Goal: Information Seeking & Learning: Learn about a topic

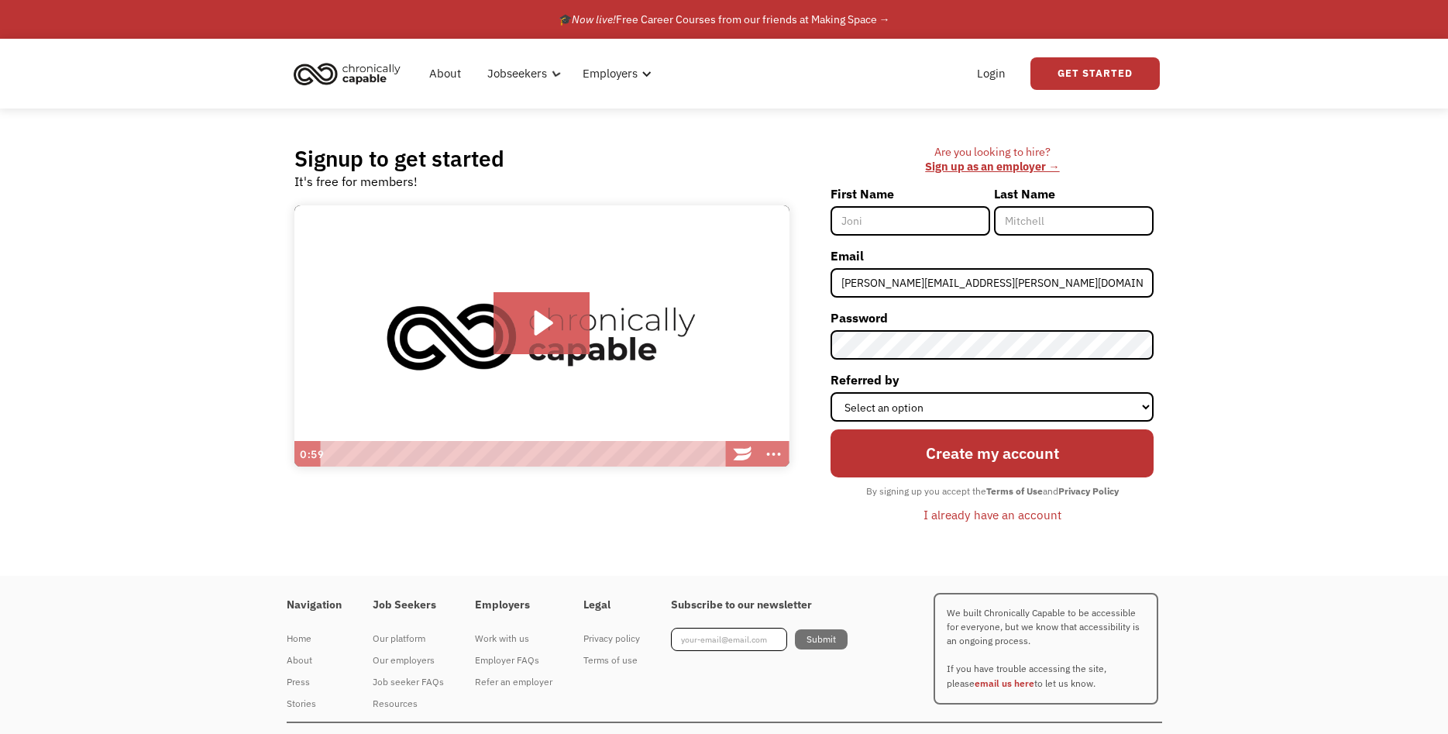
click at [936, 90] on div "Login Get Started" at bounding box center [962, 74] width 396 height 50
click at [1001, 71] on link "Login" at bounding box center [991, 74] width 47 height 50
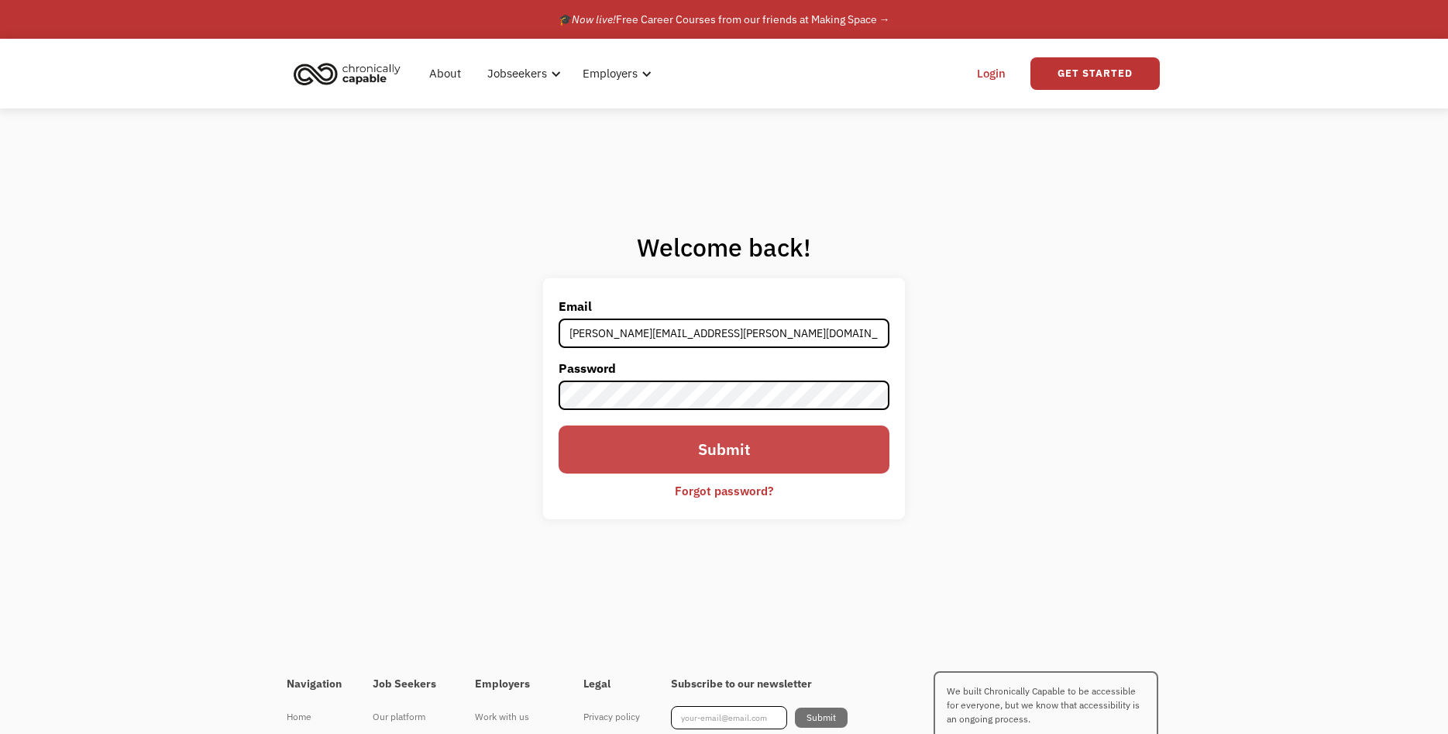
type input "[PERSON_NAME][EMAIL_ADDRESS][PERSON_NAME][DOMAIN_NAME]"
click at [706, 438] on input "Submit" at bounding box center [724, 449] width 331 height 48
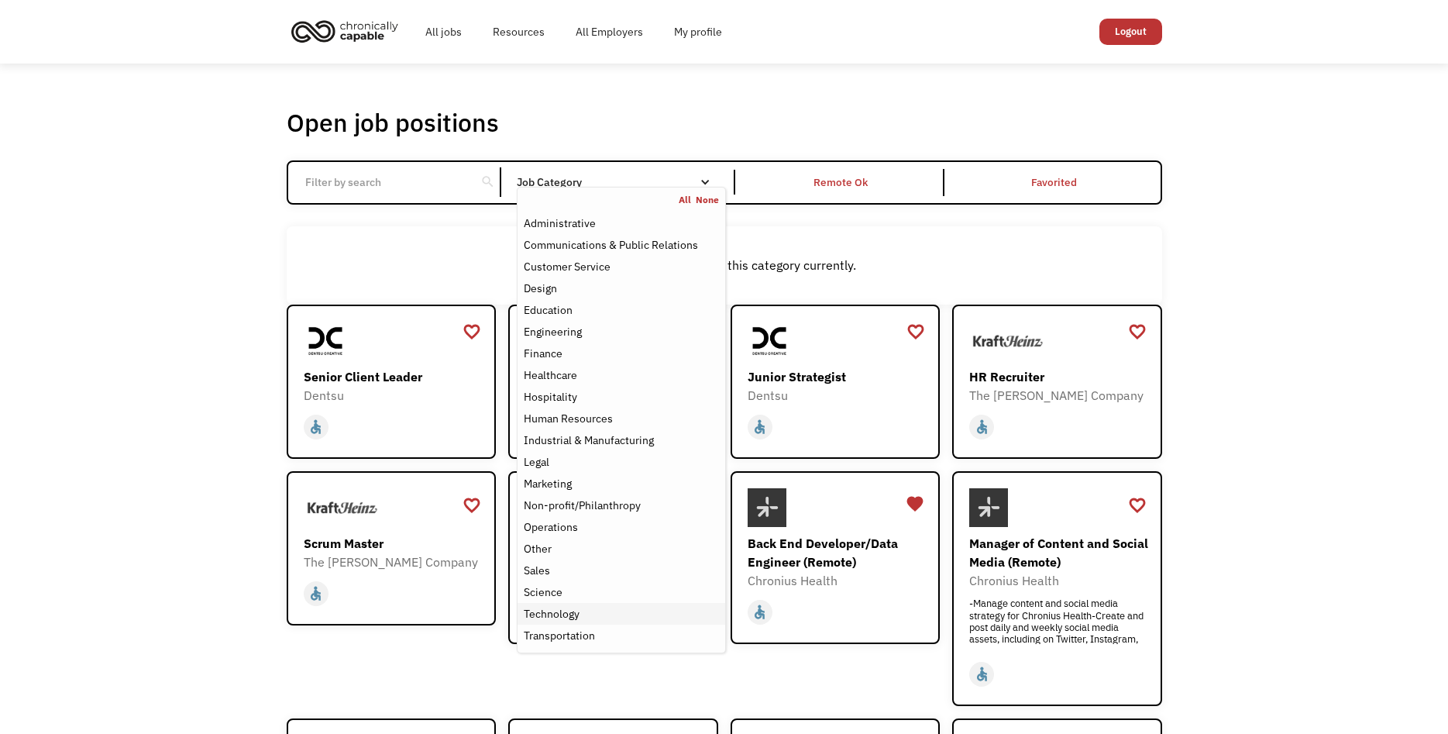
click at [561, 612] on div "Technology" at bounding box center [552, 613] width 56 height 19
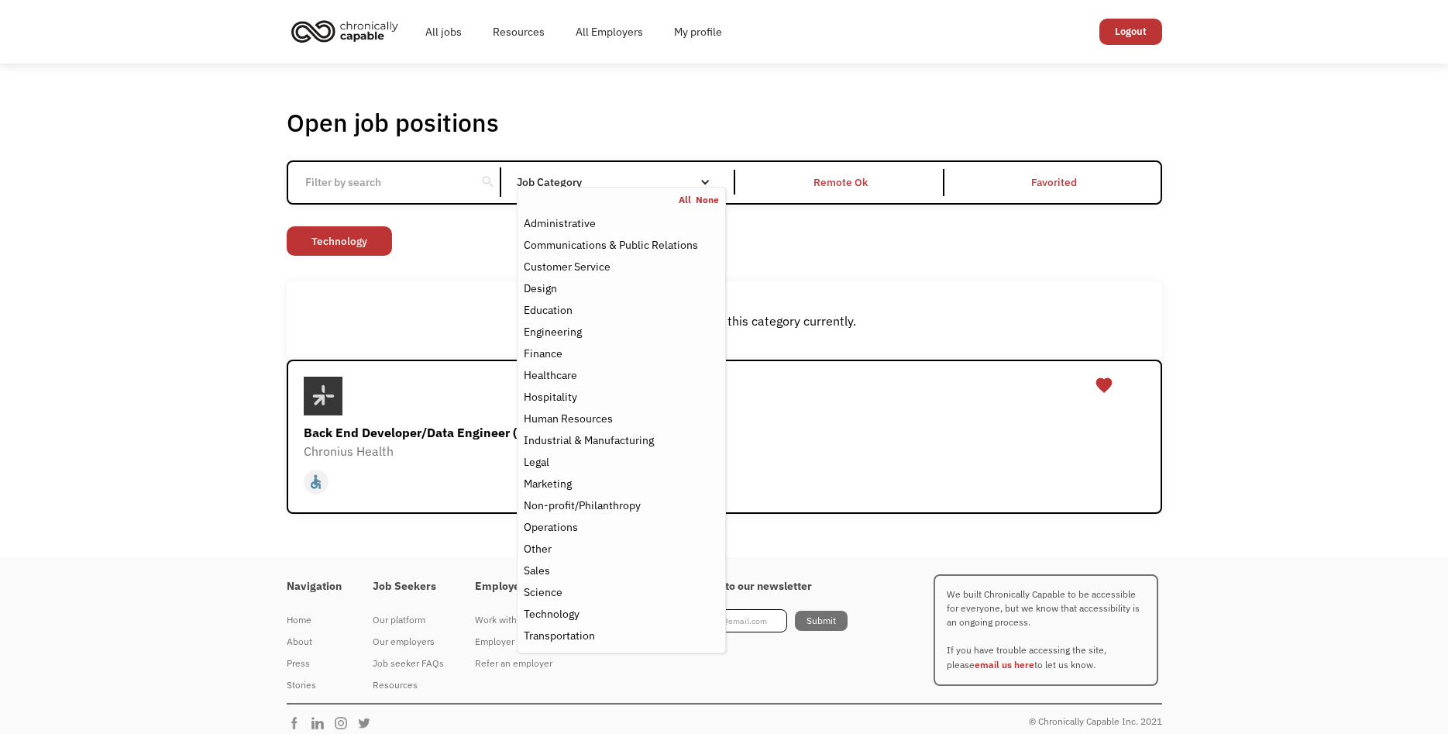
click at [198, 370] on div "Open job positions You have X liked items Search search Filter by category Admi…" at bounding box center [724, 310] width 1448 height 493
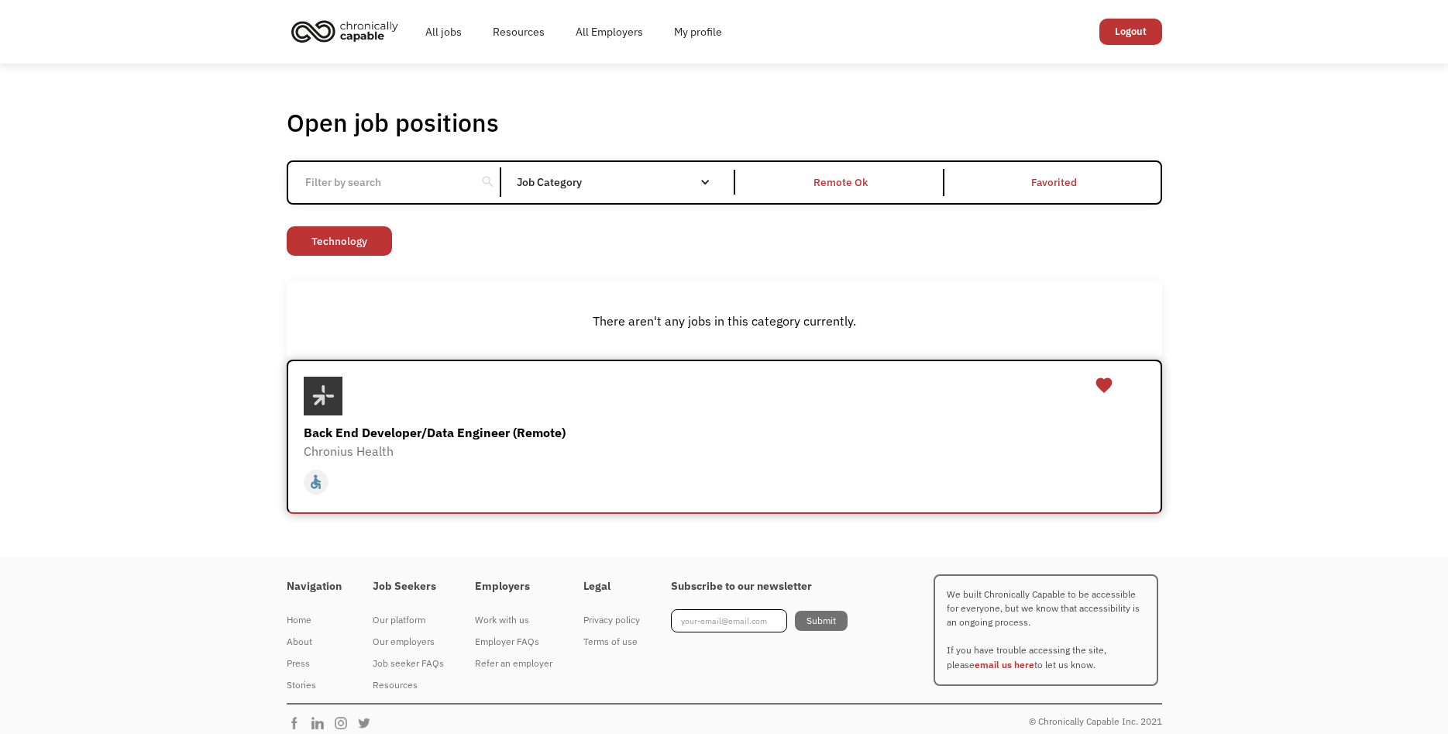
click at [411, 427] on div "Back End Developer/Data Engineer (Remote)" at bounding box center [726, 432] width 845 height 19
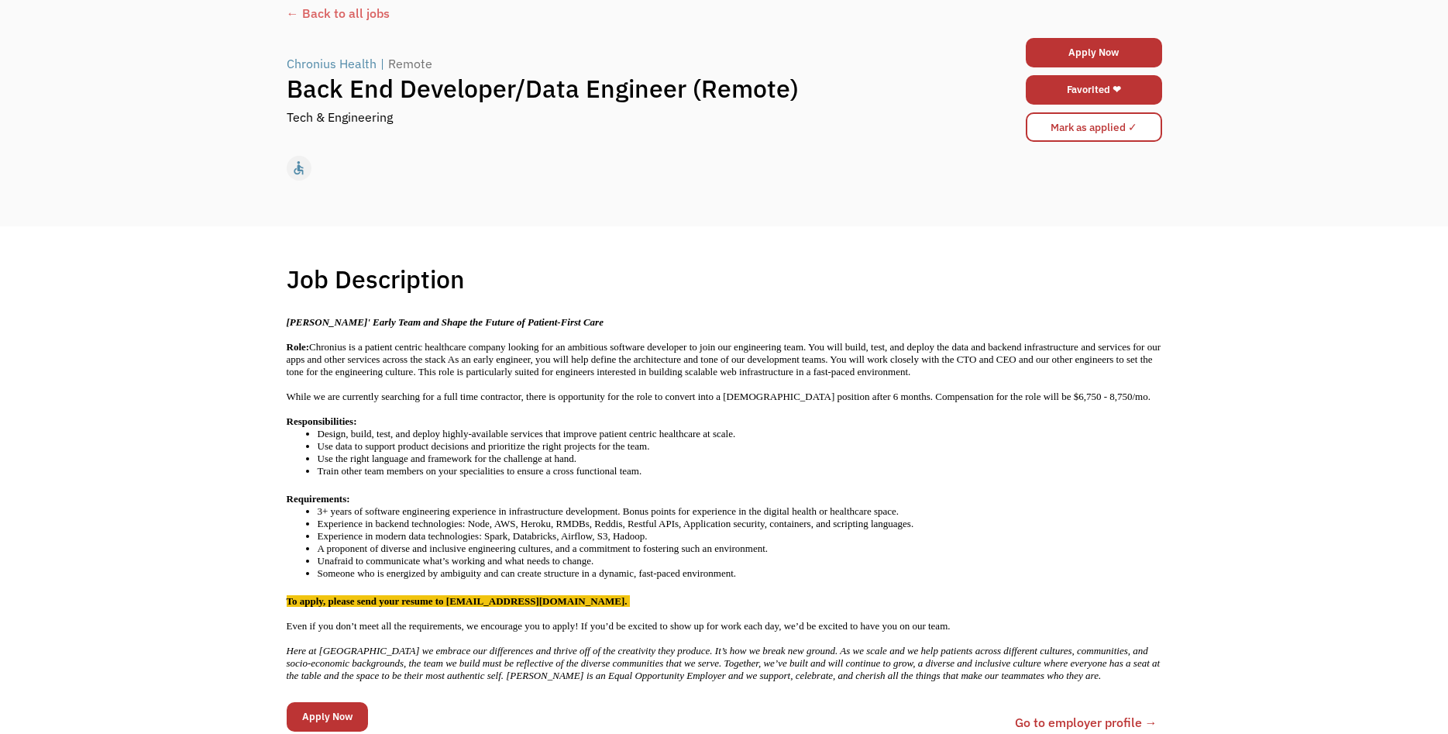
scroll to position [79, 0]
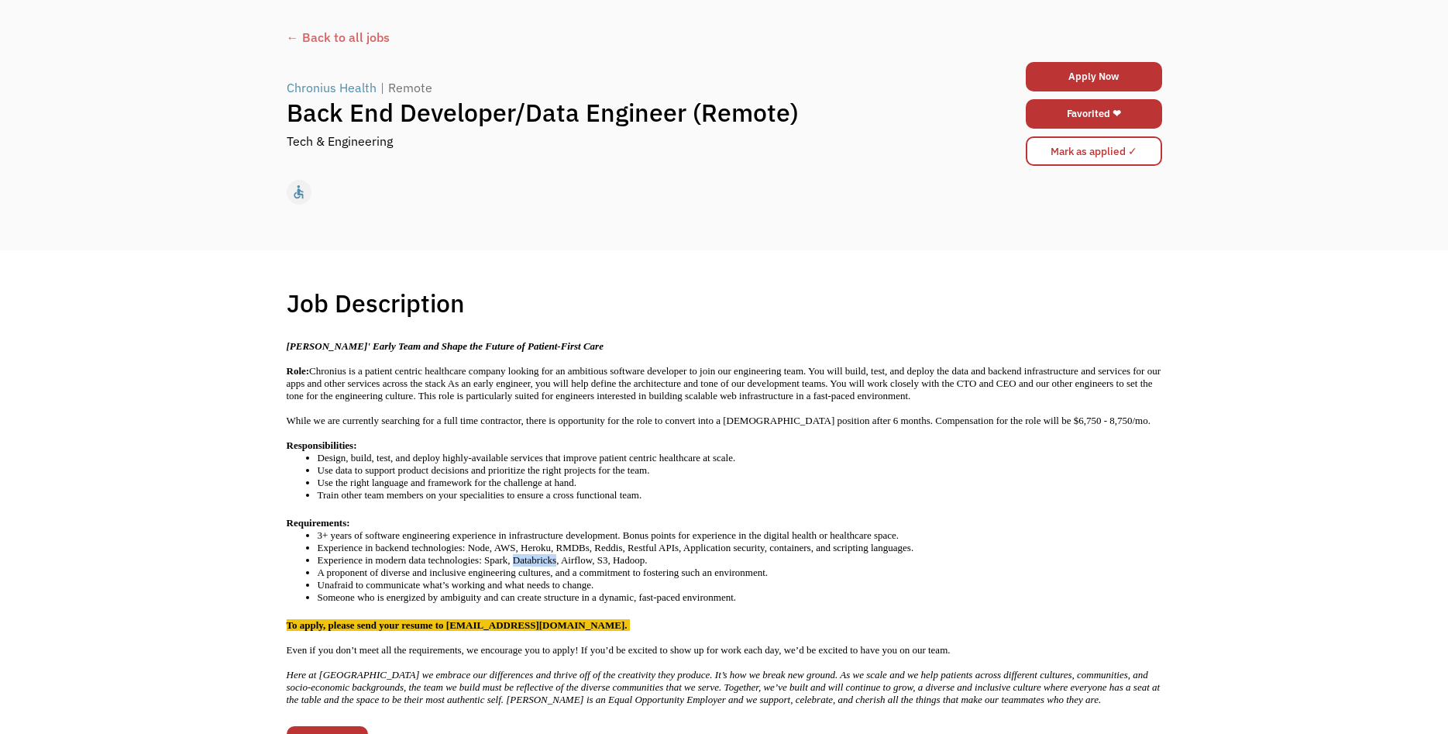
drag, startPoint x: 514, startPoint y: 559, endPoint x: 556, endPoint y: 559, distance: 41.8
click at [556, 559] on li "Experience in modern data technologies: Spark, Databricks, Airflow, S3, Hadoop." at bounding box center [740, 560] width 844 height 12
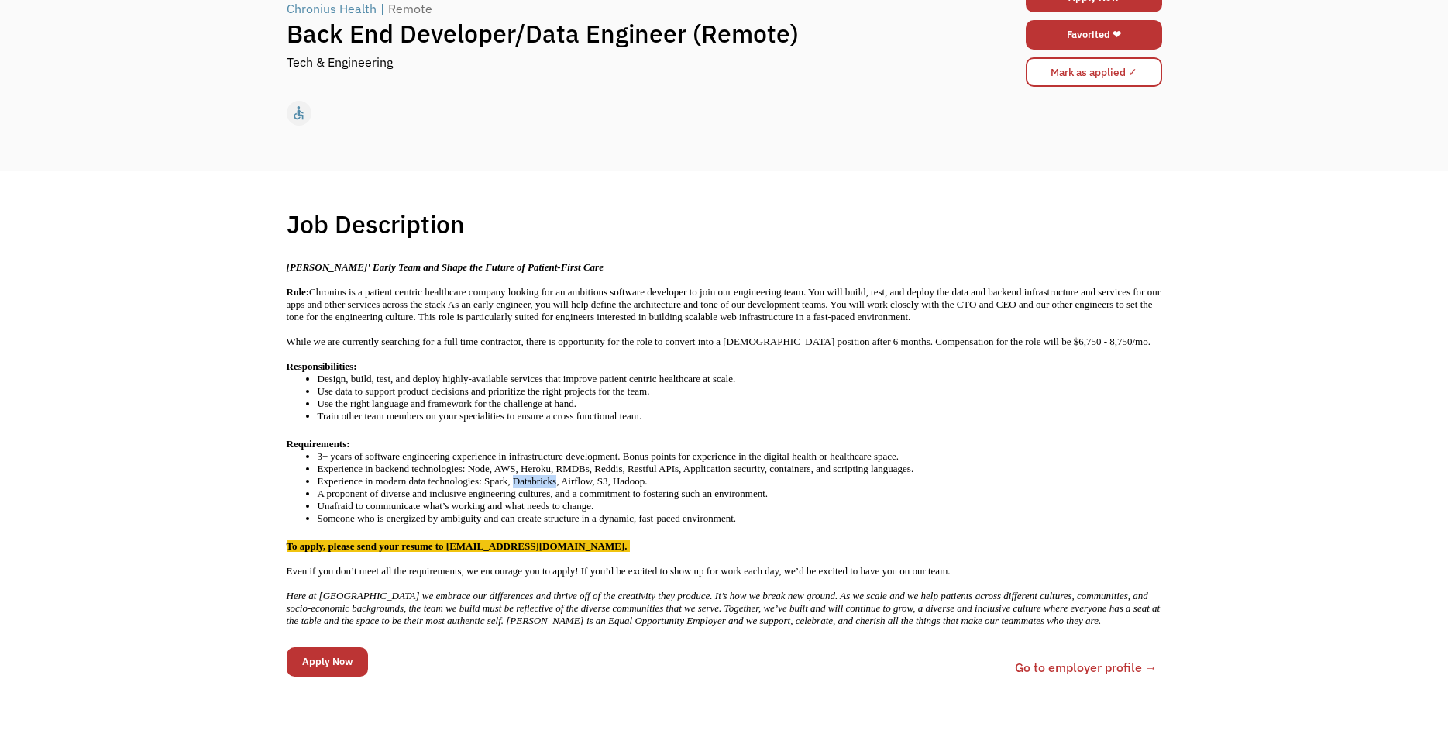
scroll to position [0, 0]
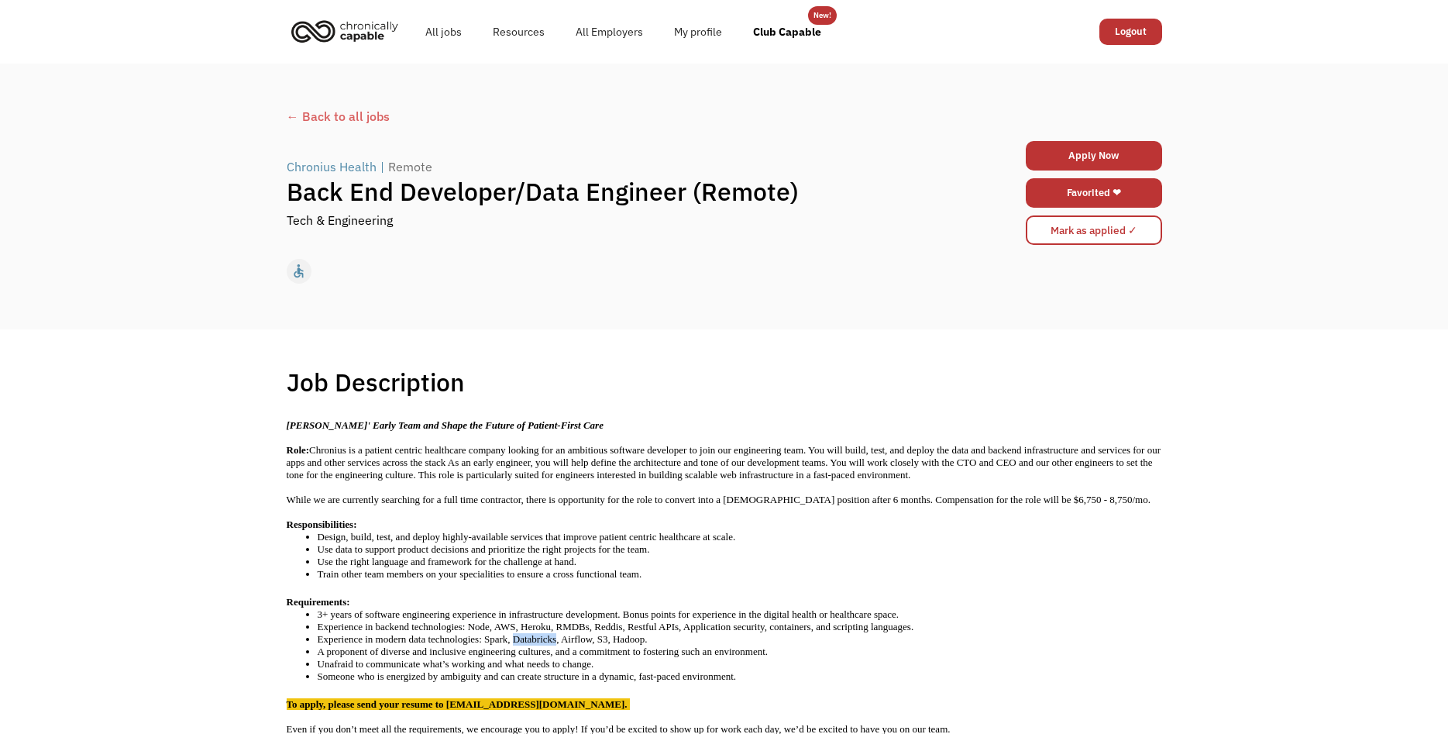
click at [173, 485] on div "Job Description Filter using keywords Search Join Chronius' Early Team and Shap…" at bounding box center [724, 611] width 1448 height 564
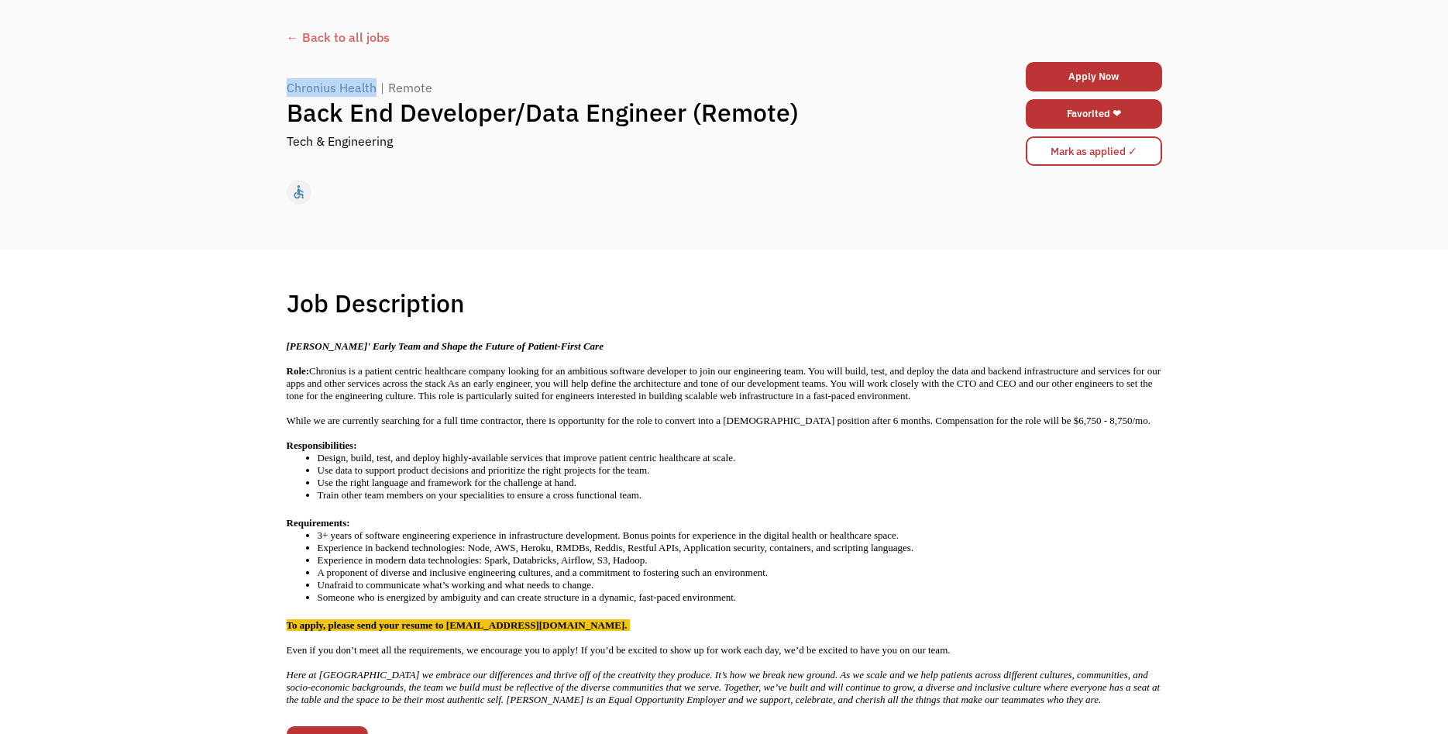
drag, startPoint x: 277, startPoint y: 88, endPoint x: 373, endPoint y: 88, distance: 96.8
click at [373, 88] on div "← Back to all jobs Chronius Health | Remote Back End Developer/Data Engineer (R…" at bounding box center [724, 117] width 906 height 192
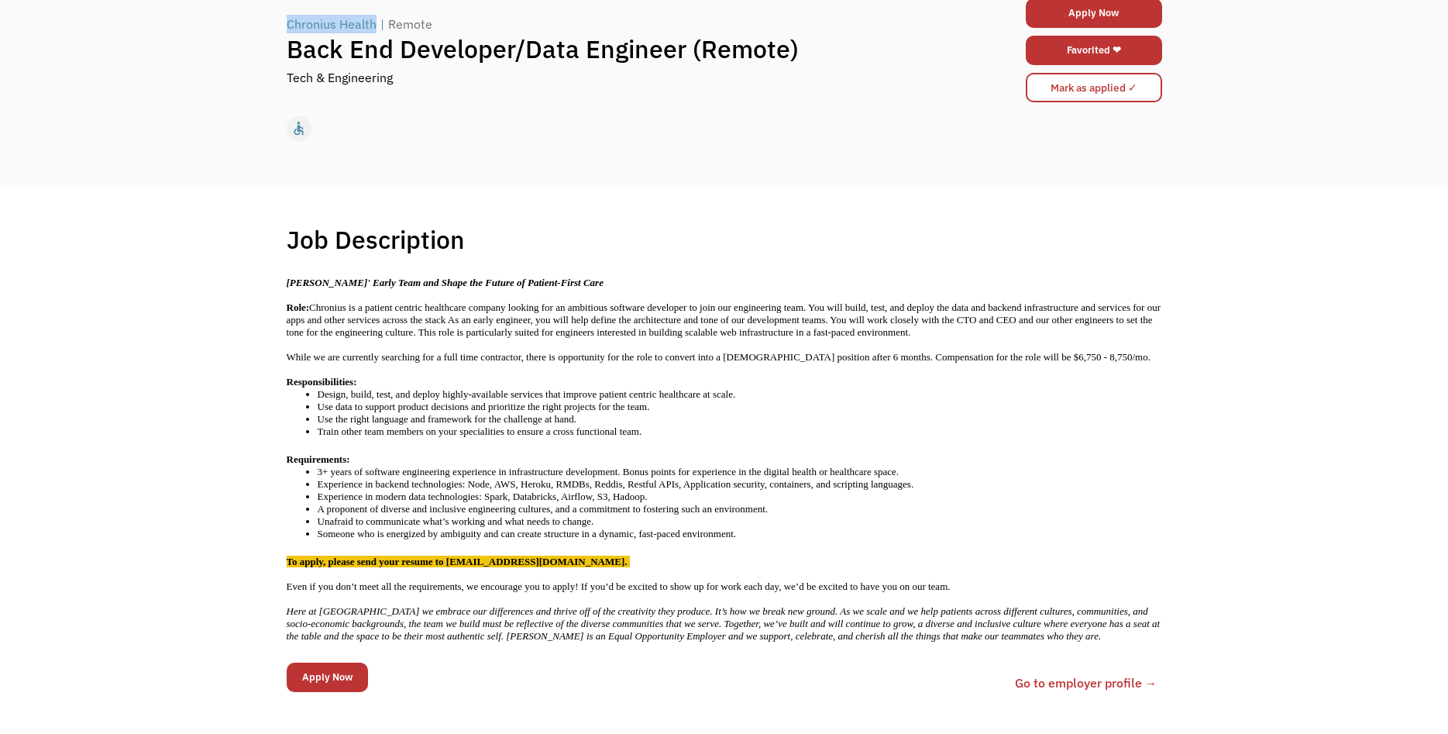
scroll to position [0, 0]
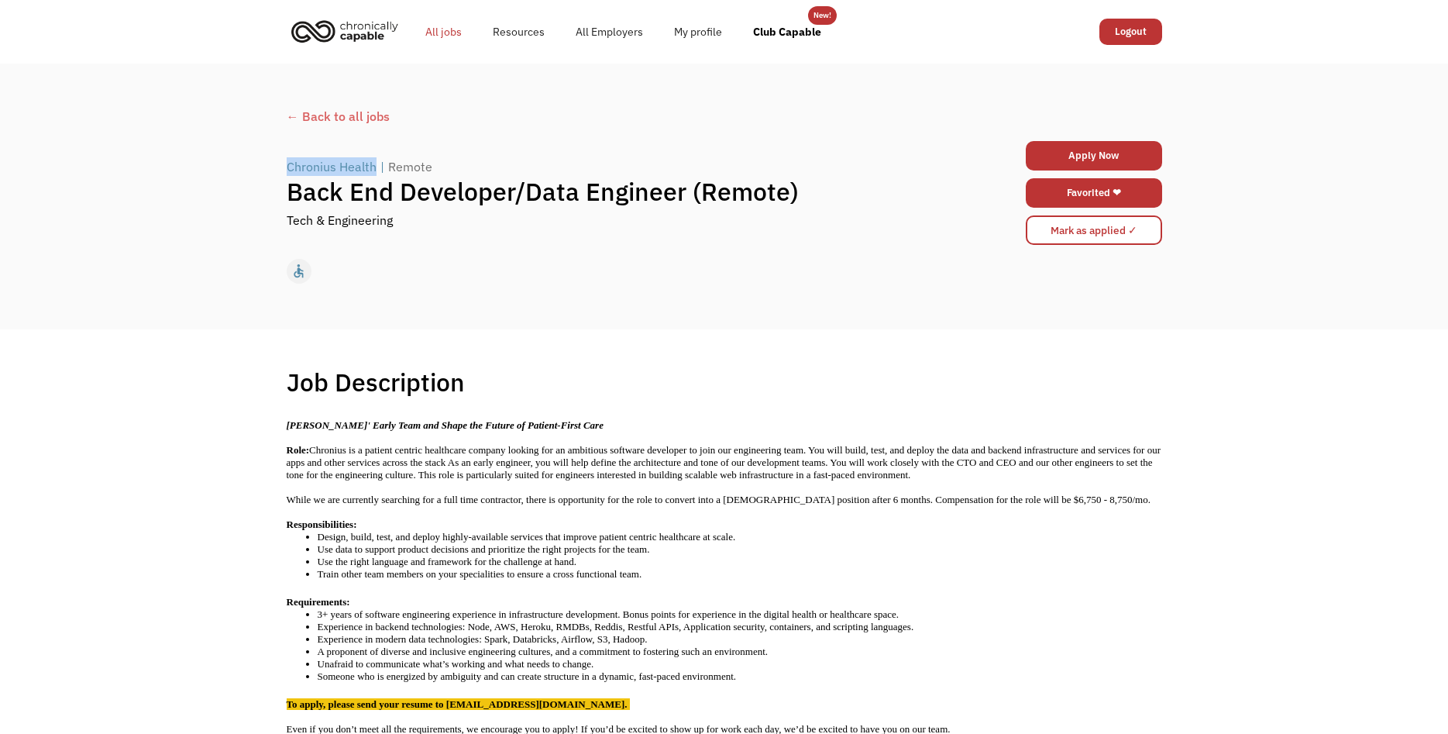
click at [435, 29] on link "All jobs" at bounding box center [443, 32] width 67 height 50
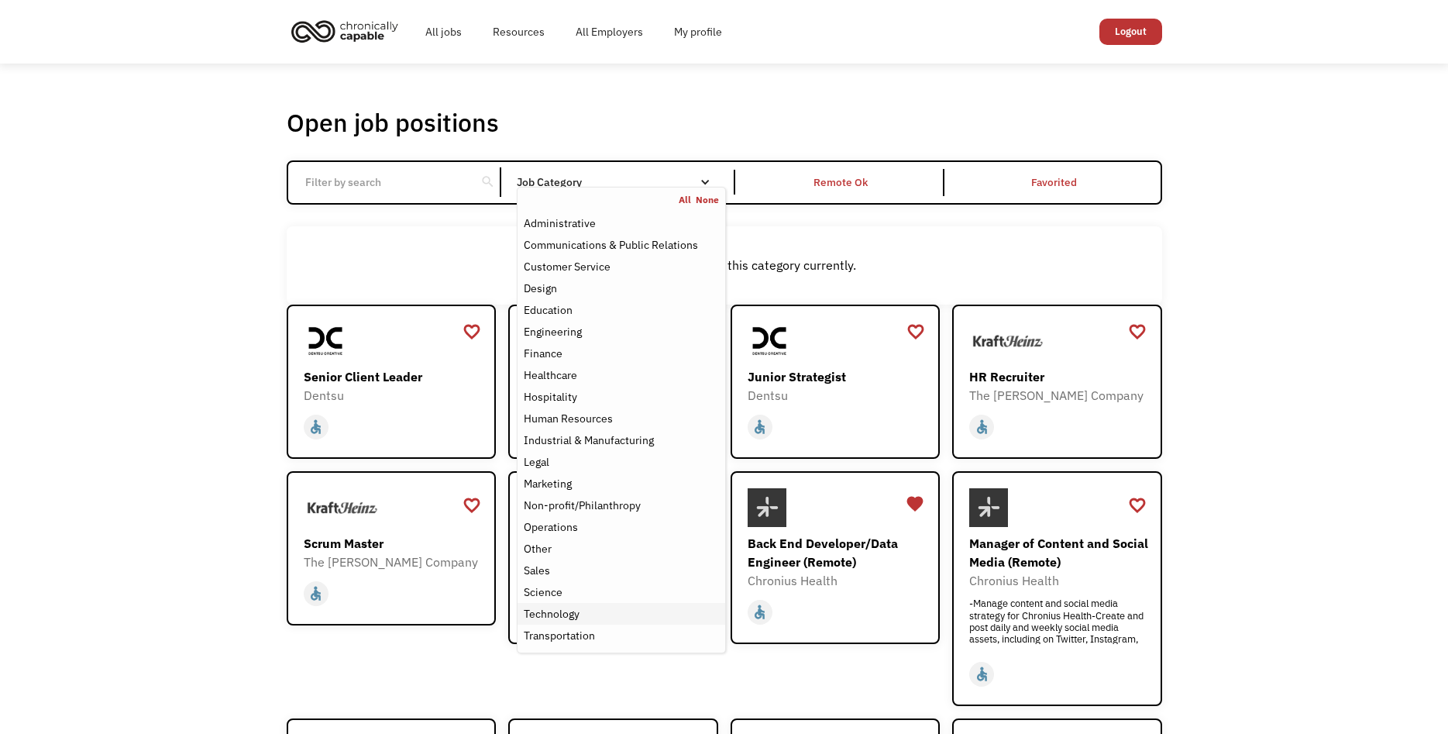
click at [562, 610] on div "Technology" at bounding box center [552, 613] width 56 height 19
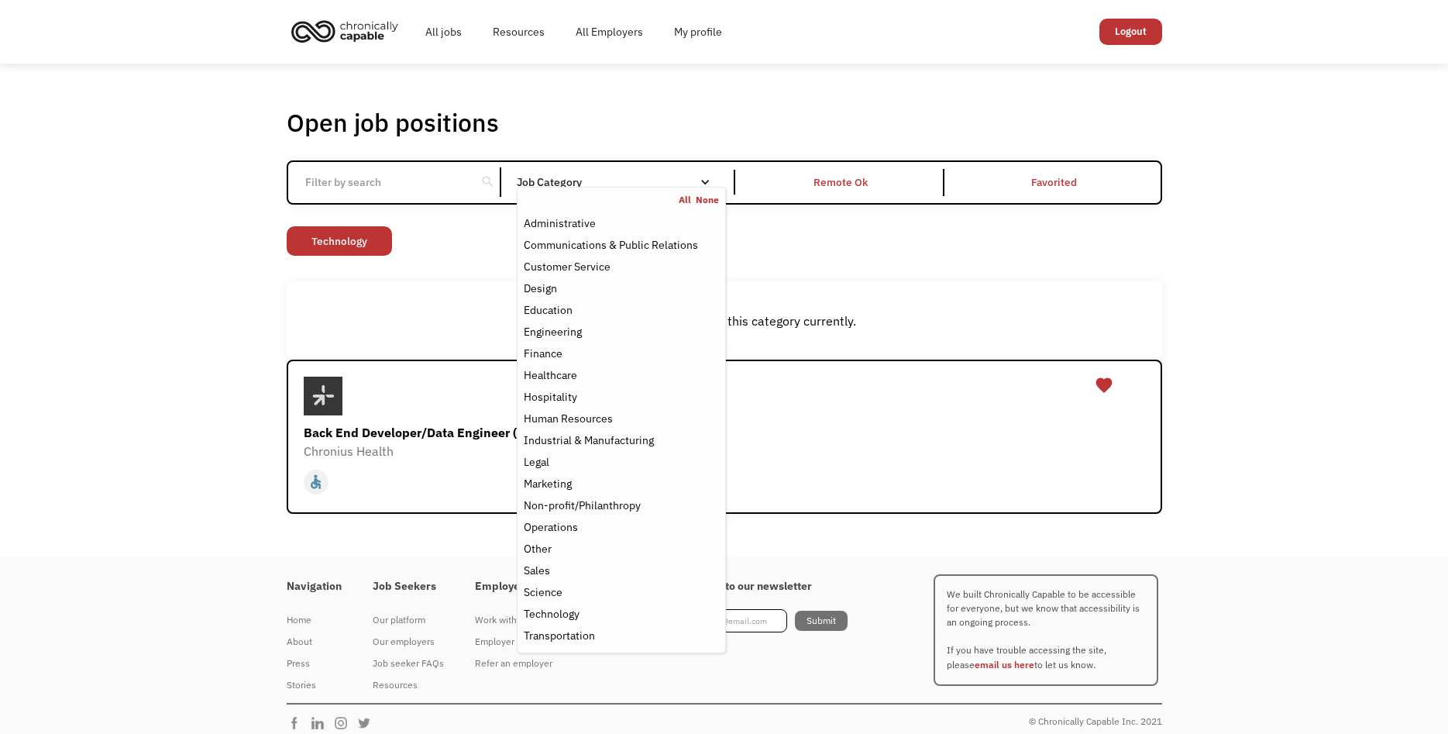
click at [288, 306] on div "There aren't any jobs in this category currently." at bounding box center [724, 320] width 875 height 78
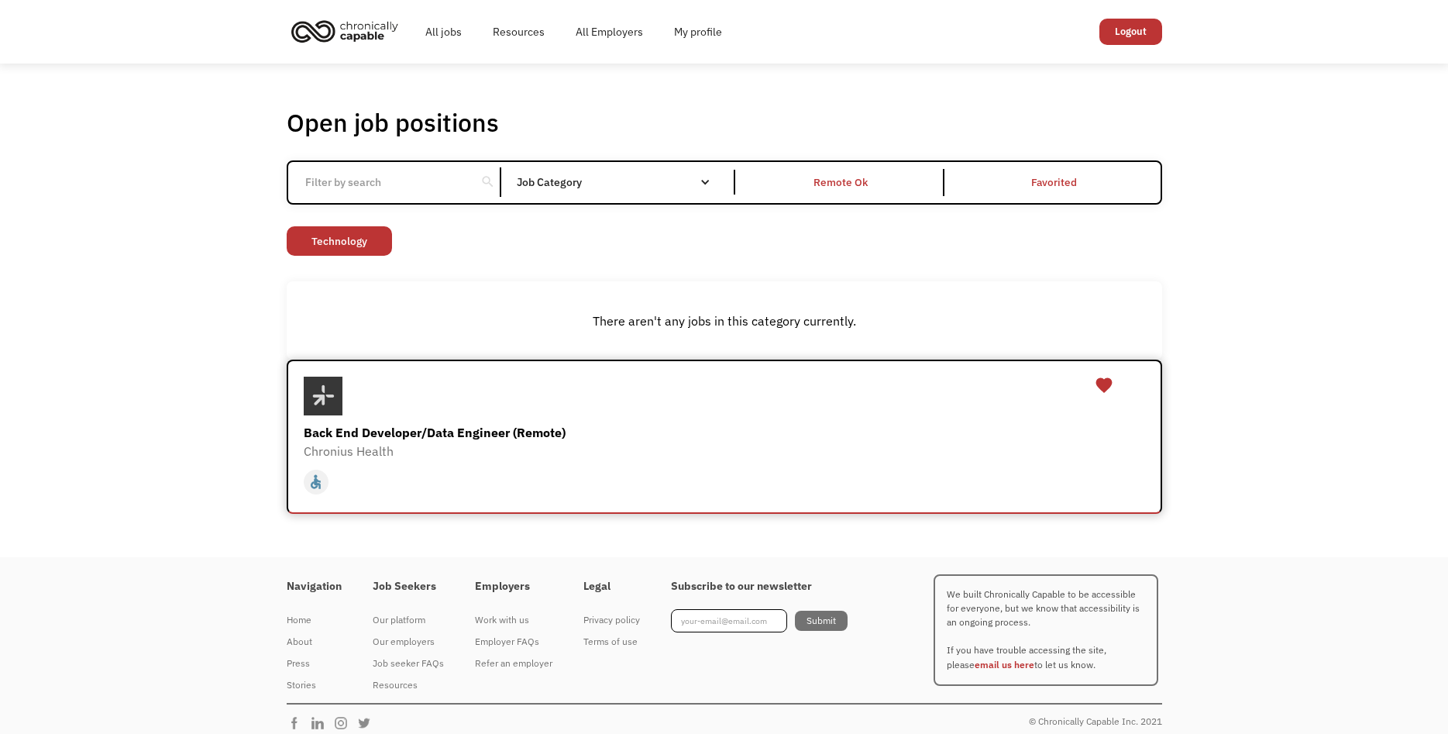
click at [370, 428] on div "Back End Developer/Data Engineer (Remote)" at bounding box center [726, 432] width 845 height 19
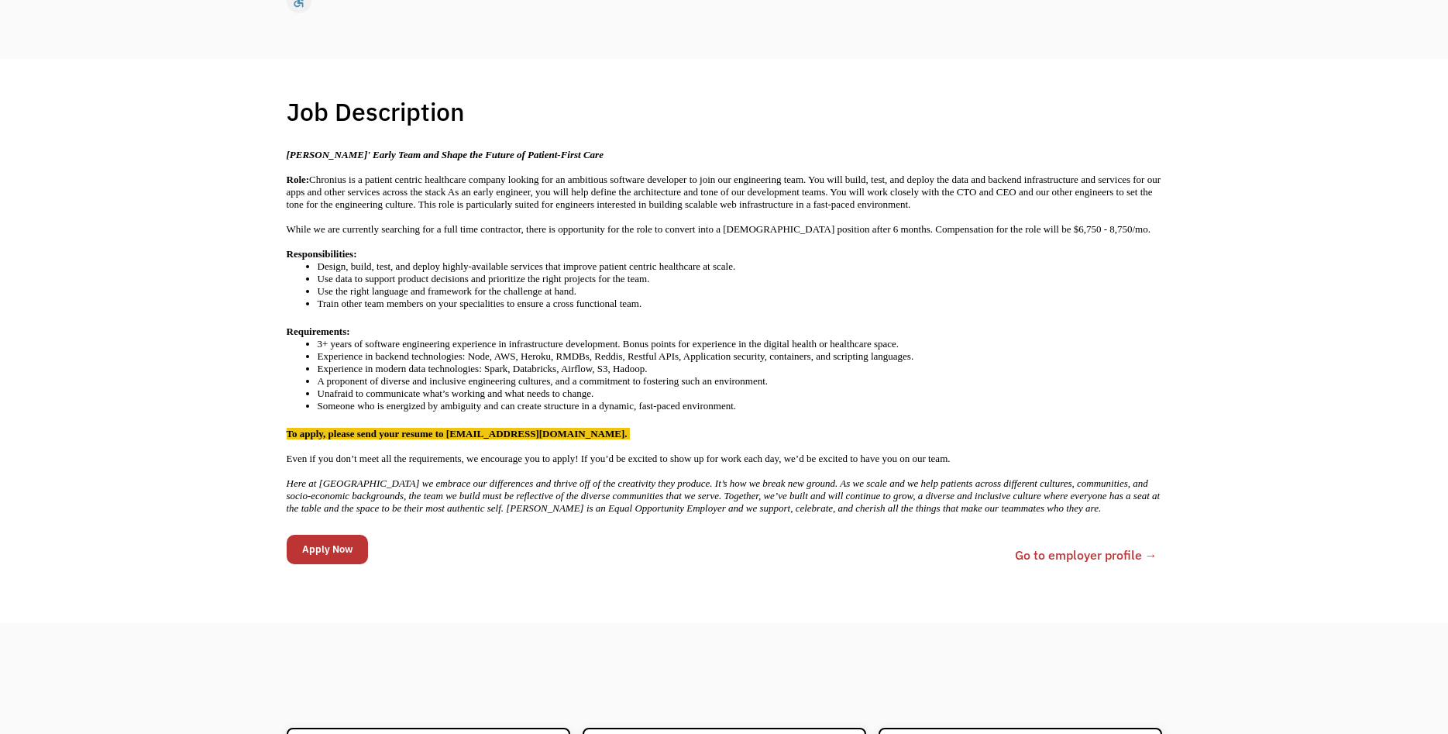
scroll to position [316, 0]
